Goal: Information Seeking & Learning: Learn about a topic

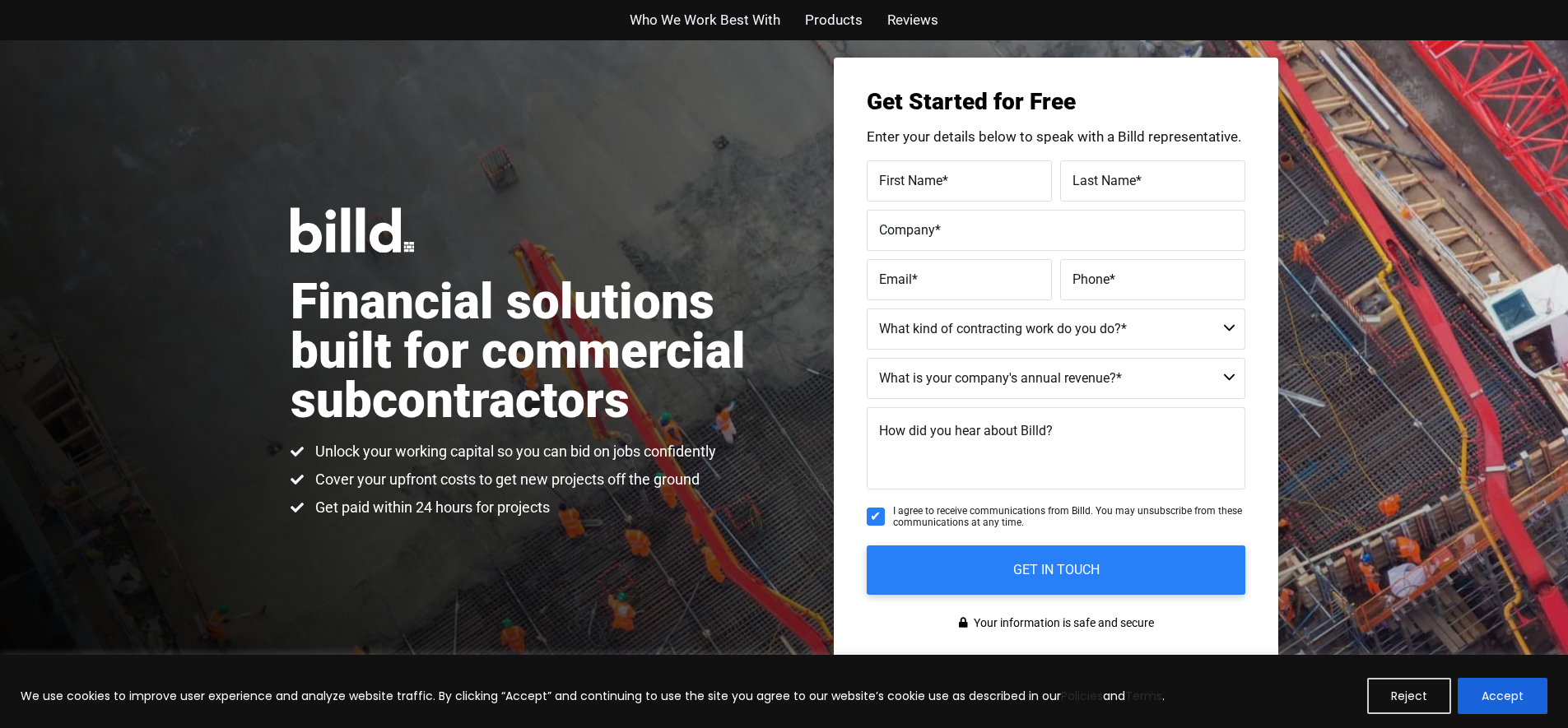
click at [927, 23] on span "Reviews" at bounding box center [912, 20] width 51 height 24
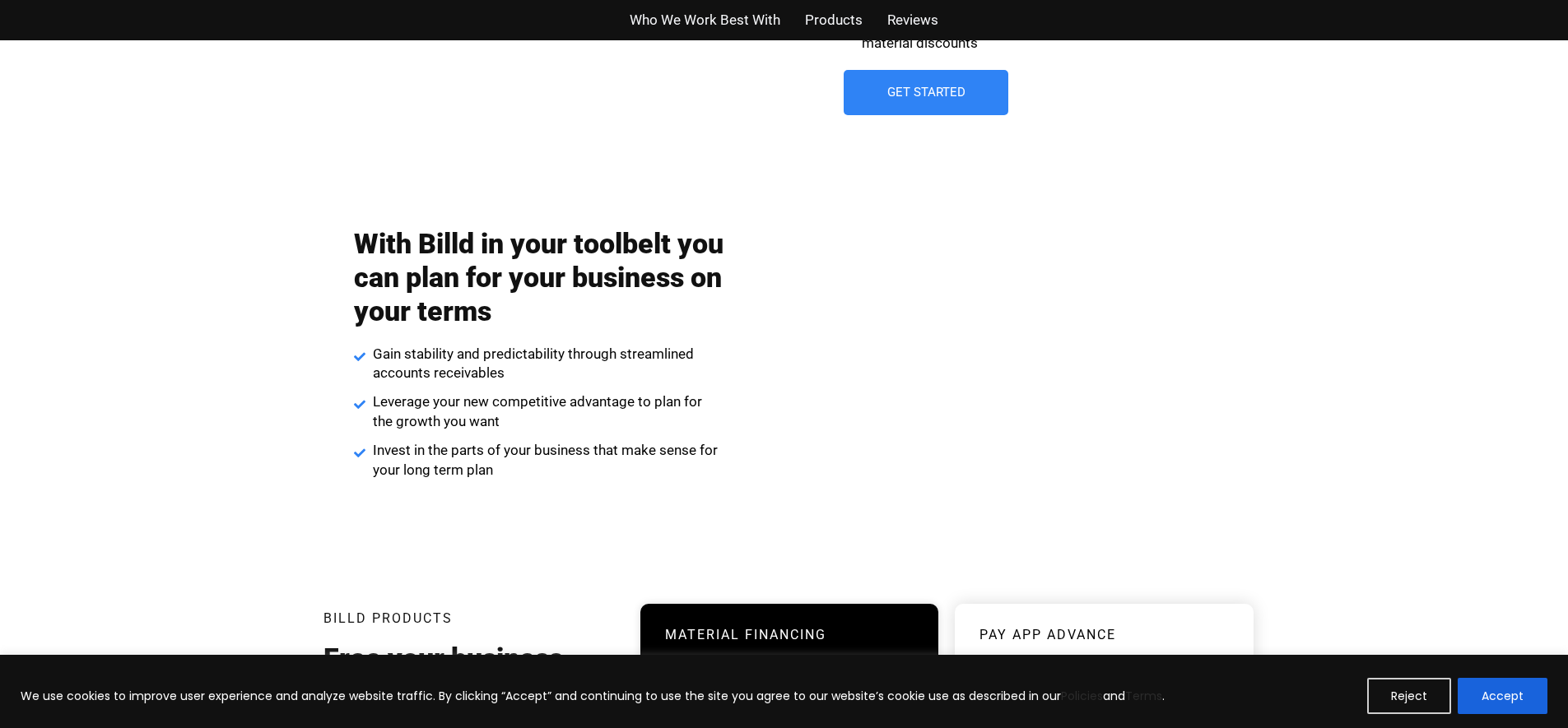
scroll to position [2650, 0]
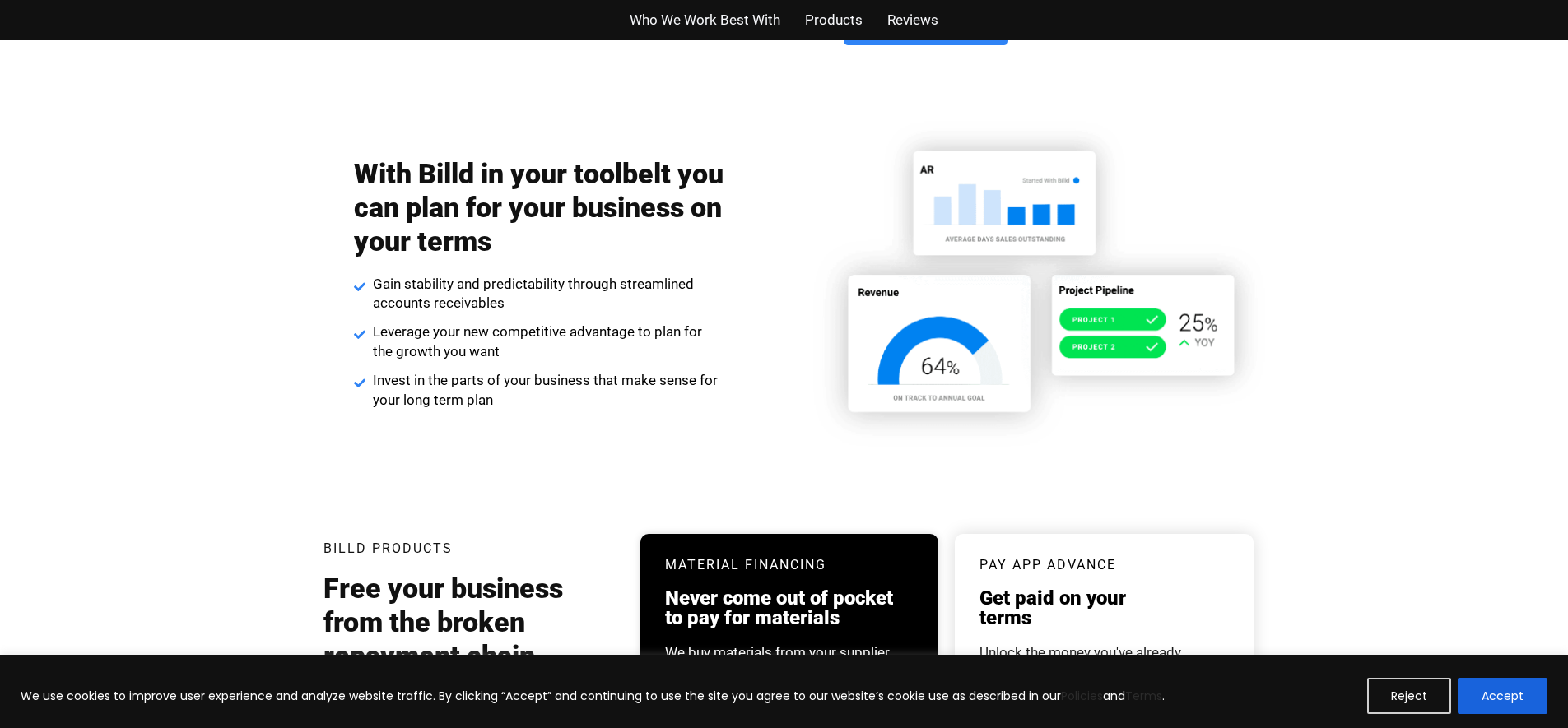
click at [994, 385] on img at bounding box center [1033, 283] width 490 height 345
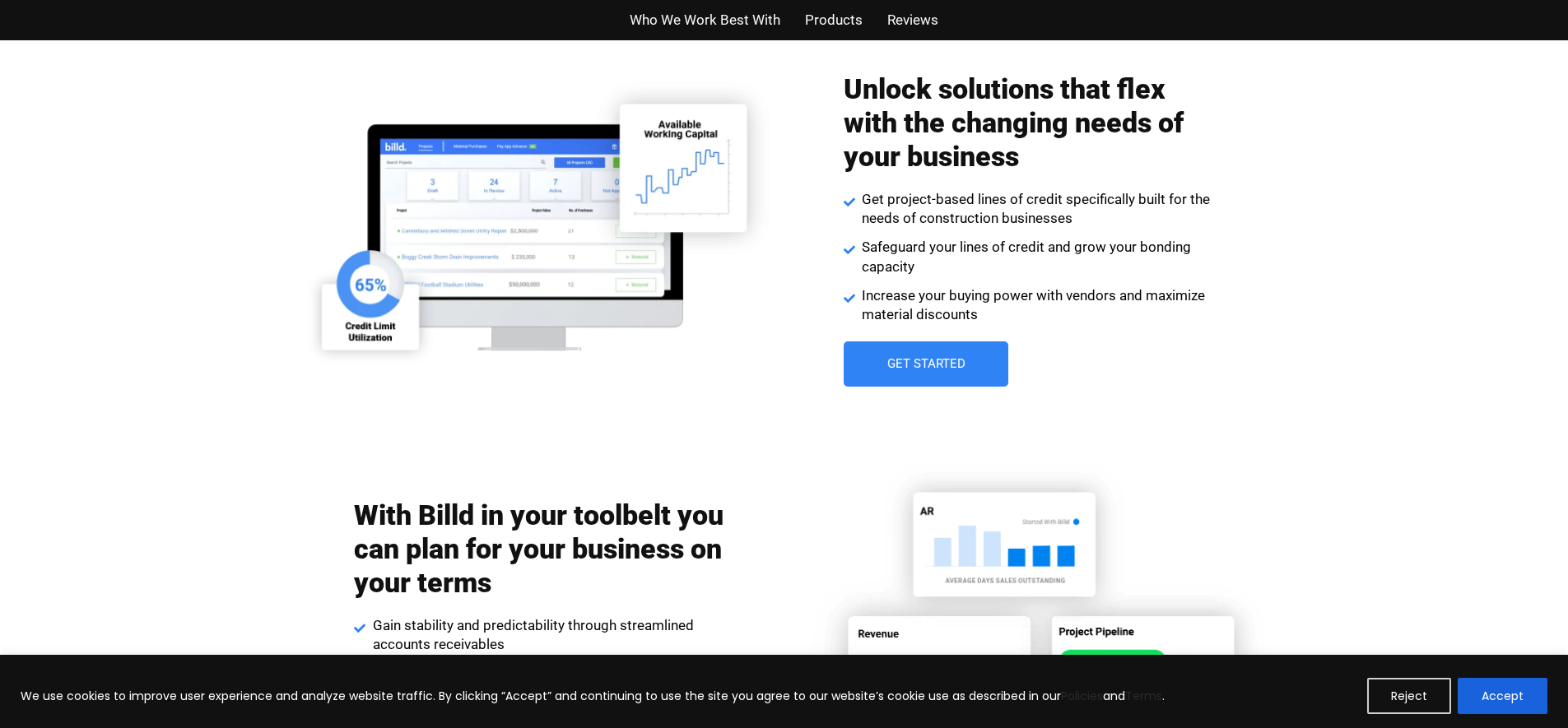
click at [960, 343] on link "Get Started" at bounding box center [926, 364] width 165 height 45
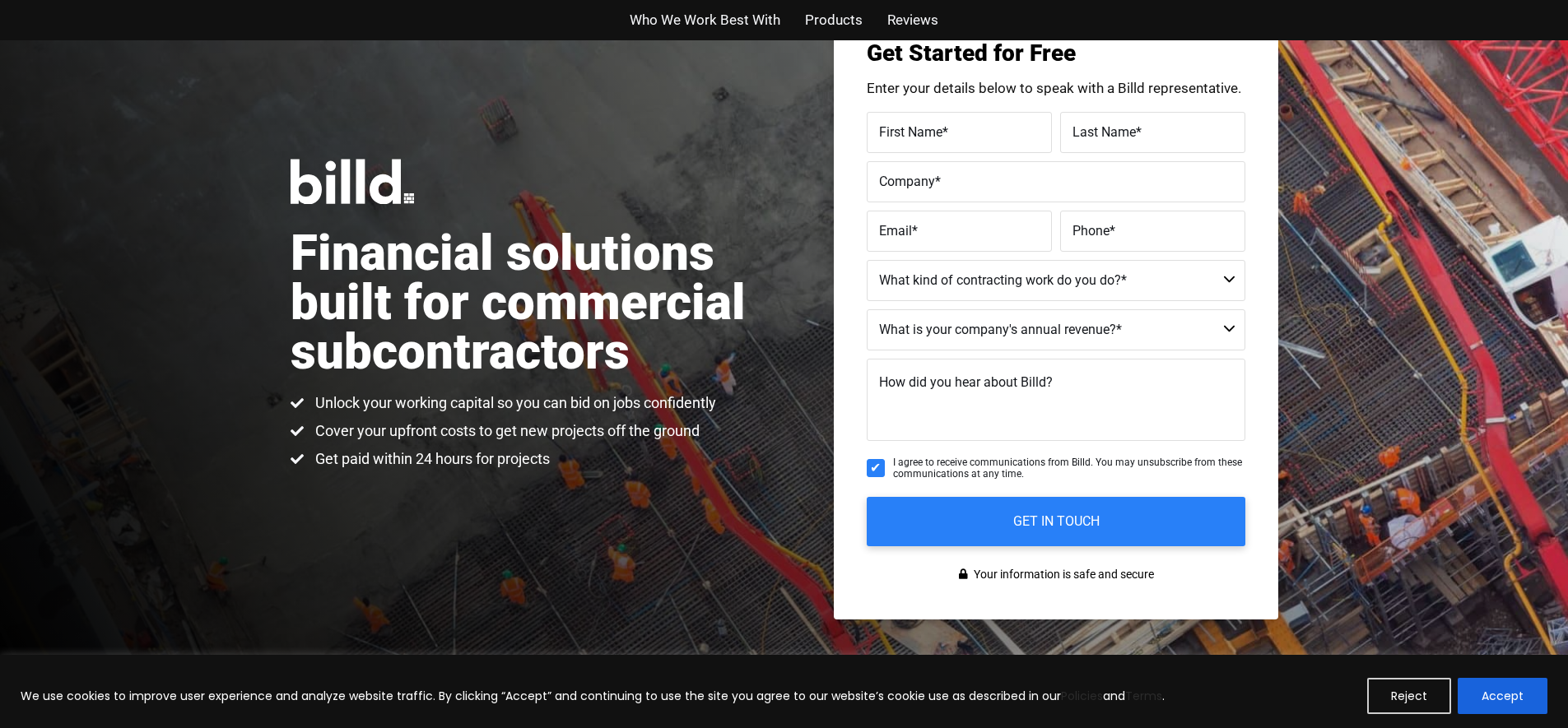
scroll to position [41, 0]
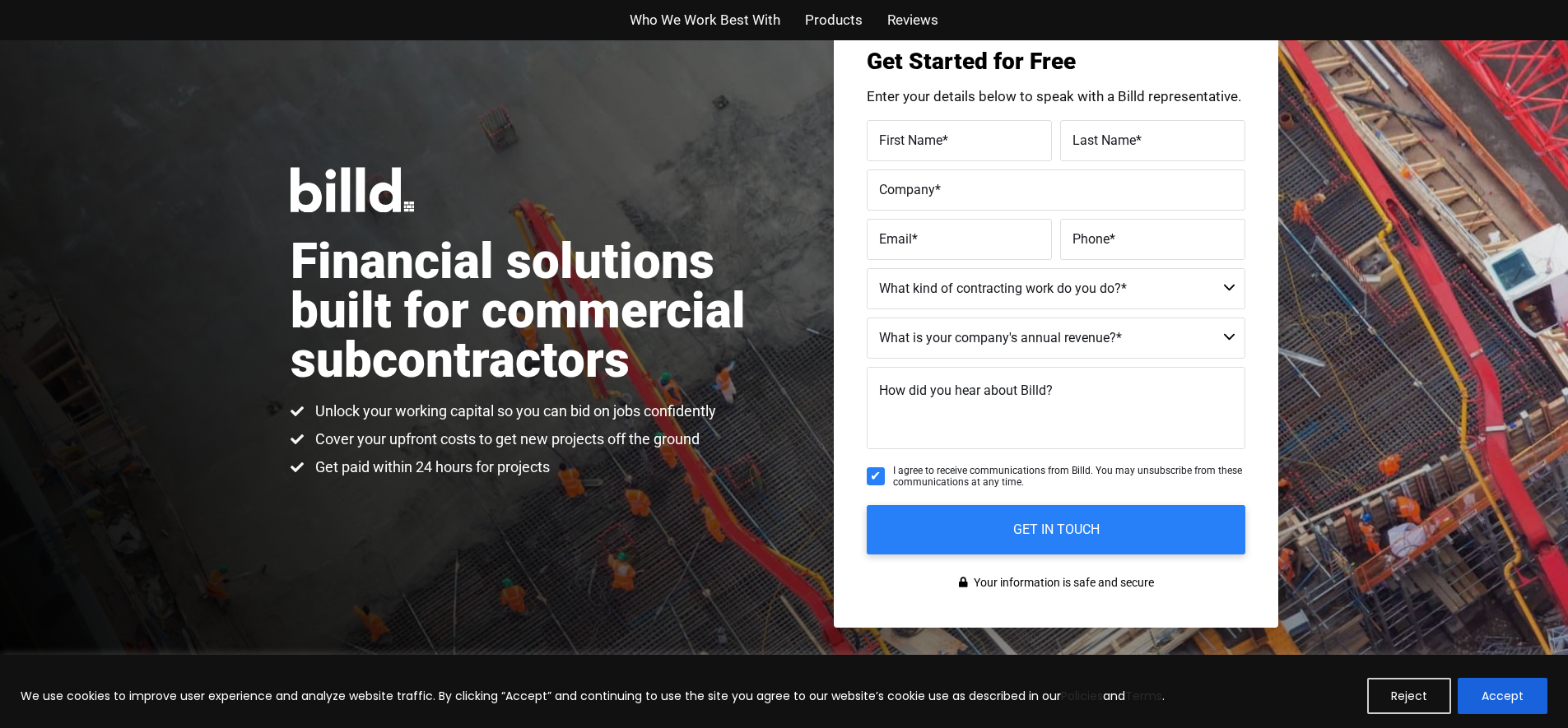
click at [731, 18] on span "Who We Work Best With" at bounding box center [705, 20] width 151 height 24
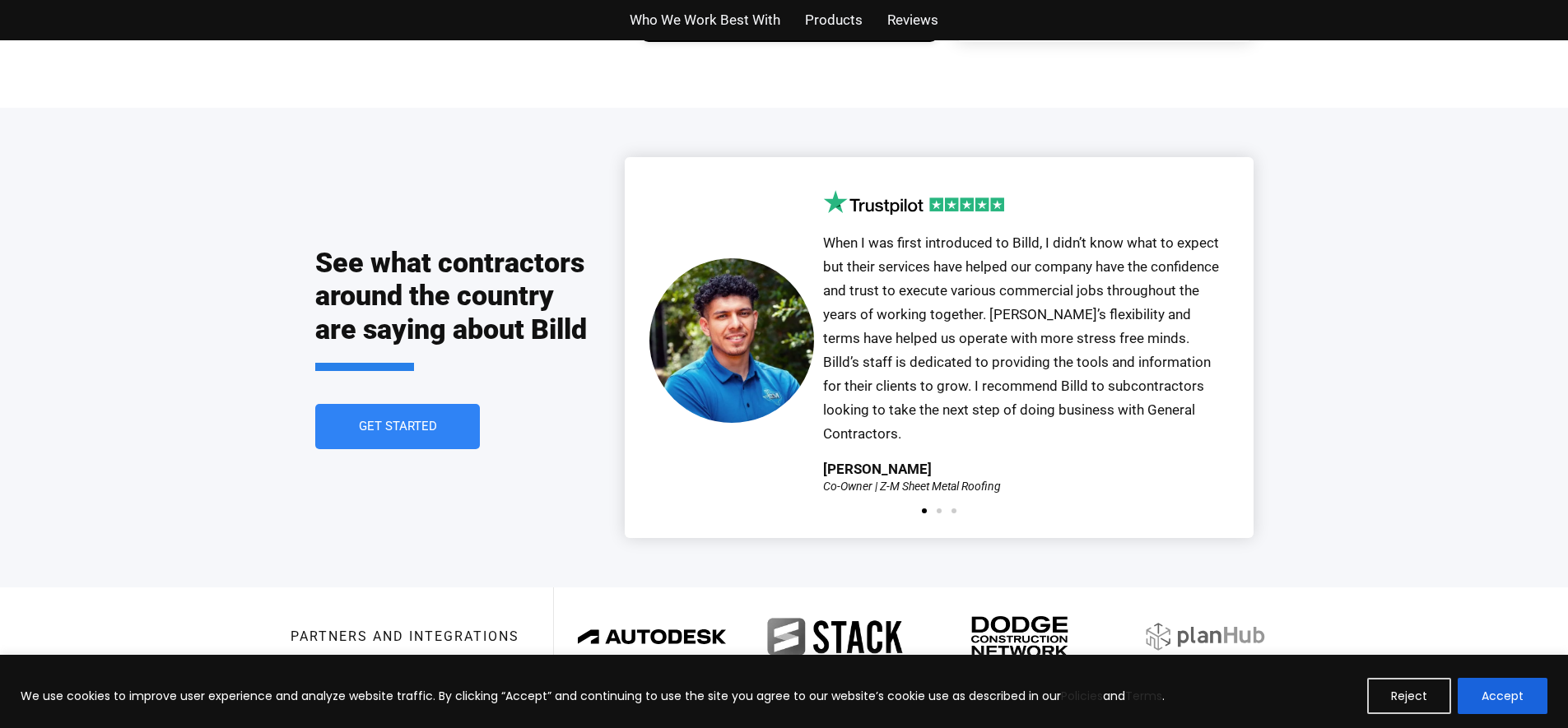
scroll to position [3529, 0]
